Goal: Task Accomplishment & Management: Manage account settings

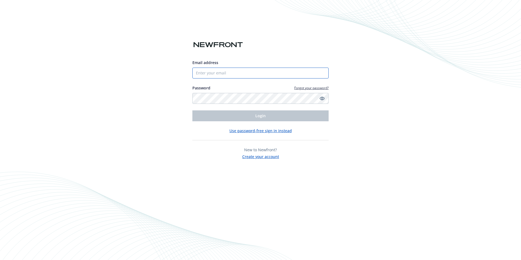
click at [236, 75] on input "Email address" at bounding box center [260, 73] width 136 height 11
type input "[EMAIL_ADDRESS][DOMAIN_NAME]"
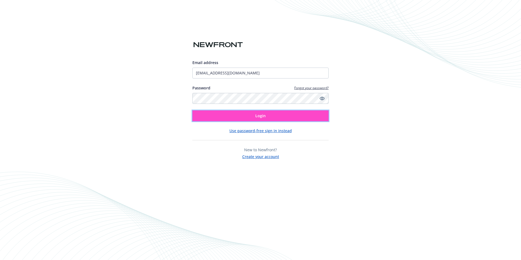
click at [252, 115] on button "Login" at bounding box center [260, 115] width 136 height 11
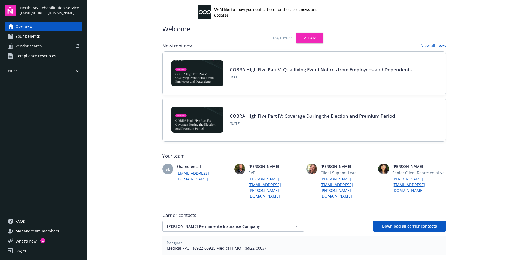
click at [309, 38] on link "Allow" at bounding box center [310, 38] width 27 height 10
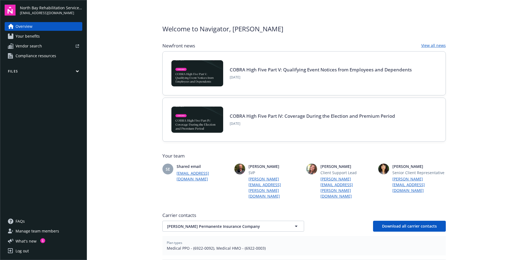
click at [24, 7] on span "North Bay Rehabilitation Services, Inc." at bounding box center [51, 8] width 62 height 6
click at [9, 9] on img at bounding box center [10, 10] width 11 height 11
drag, startPoint x: 496, startPoint y: 56, endPoint x: 483, endPoint y: 45, distance: 17.2
click at [494, 55] on main "Welcome to Navigator , [PERSON_NAME] Newfront news View all news COBRA High Fiv…" at bounding box center [304, 130] width 434 height 260
click at [28, 11] on span "[EMAIL_ADDRESS][DOMAIN_NAME]" at bounding box center [51, 13] width 62 height 5
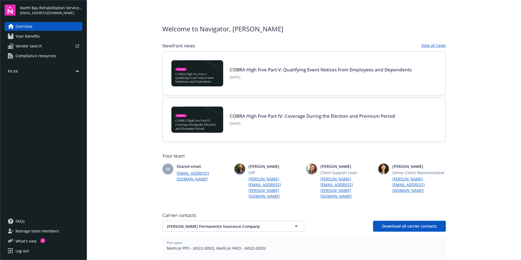
click at [10, 8] on img at bounding box center [10, 10] width 11 height 11
click at [26, 251] on div "Log out" at bounding box center [22, 251] width 13 height 9
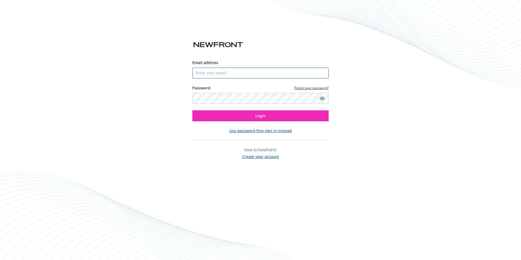
type input "[EMAIL_ADDRESS][DOMAIN_NAME]"
click at [439, 78] on div "Email address [EMAIL_ADDRESS][DOMAIN_NAME] Password Forgot your password? Login…" at bounding box center [260, 130] width 521 height 260
